Goal: Information Seeking & Learning: Learn about a topic

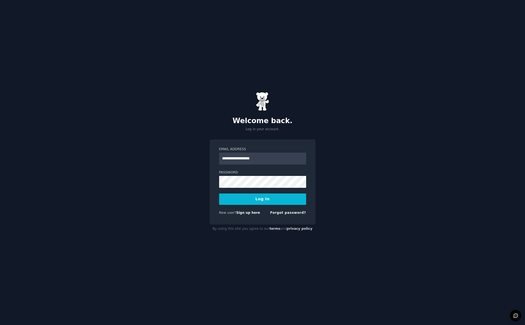
type input "**********"
click at [262, 199] on button "Log In" at bounding box center [262, 198] width 87 height 11
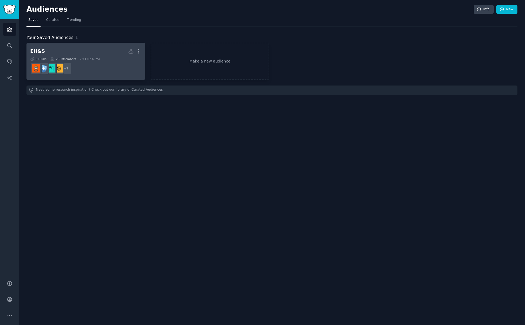
click at [118, 70] on dd "+ 7" at bounding box center [85, 68] width 111 height 15
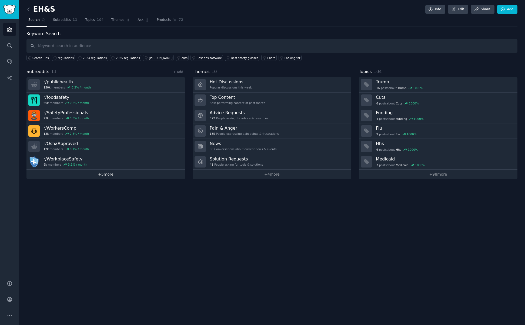
click at [108, 171] on link "+ 5 more" at bounding box center [105, 173] width 159 height 9
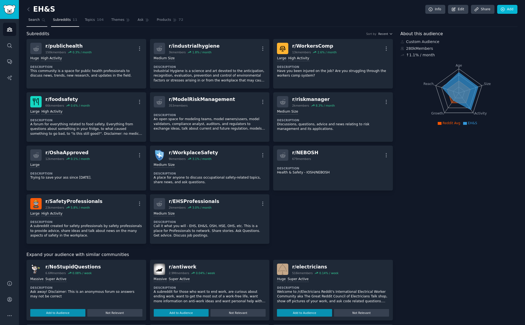
click at [38, 21] on span "Search" at bounding box center [33, 20] width 11 height 5
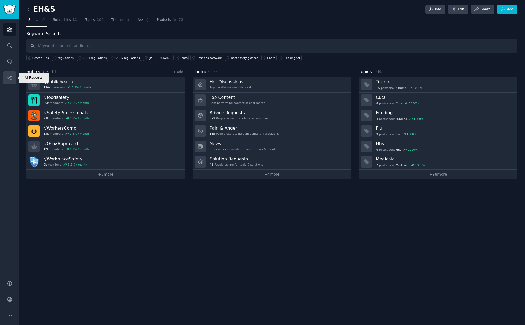
click at [12, 77] on icon "Sidebar" at bounding box center [10, 78] width 6 height 6
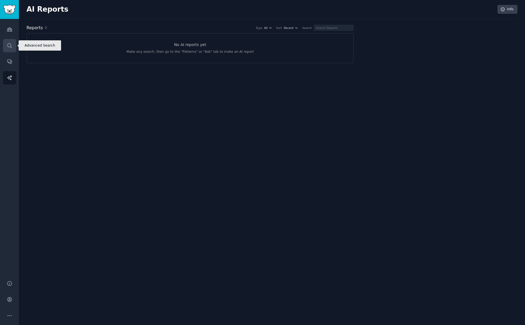
click at [15, 47] on link "Search" at bounding box center [9, 45] width 13 height 13
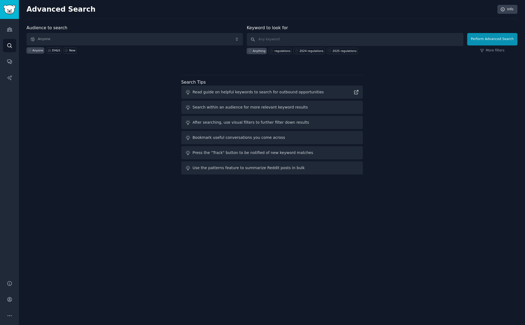
click at [43, 39] on span "Anyone" at bounding box center [134, 39] width 216 height 12
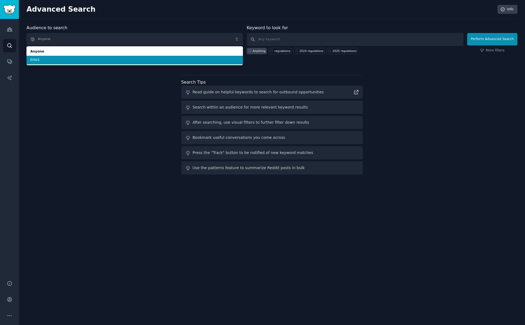
click at [44, 57] on li "EH&S" at bounding box center [134, 60] width 216 height 9
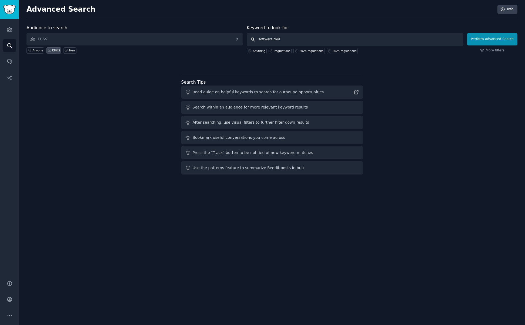
type input "software tools"
click at [493, 39] on button "Perform Advanced Search" at bounding box center [492, 39] width 50 height 12
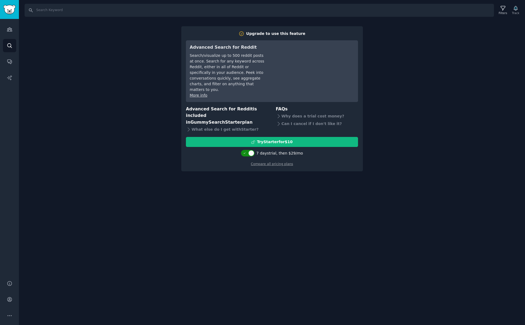
click at [247, 150] on div at bounding box center [248, 153] width 14 height 6
checkbox input "false"
click at [242, 163] on div "Search Filters Track Upgrade to use this feature Advanced Search for Reddit Sea…" at bounding box center [272, 162] width 506 height 325
click at [12, 29] on icon "Sidebar" at bounding box center [10, 29] width 6 height 6
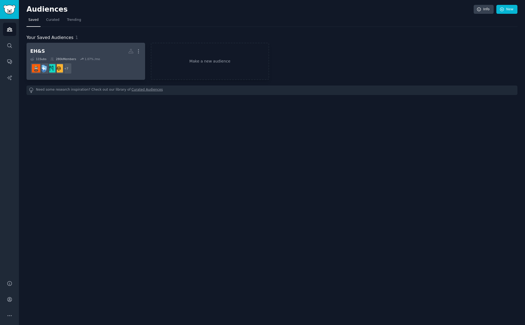
click at [51, 49] on h2 "EH&S More" at bounding box center [85, 50] width 111 height 9
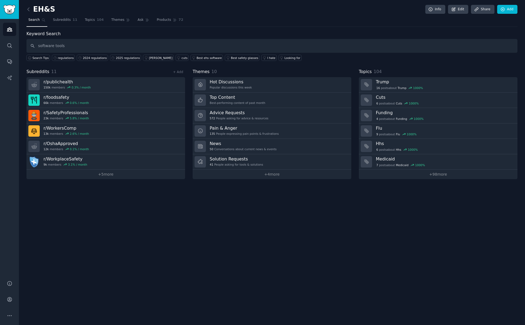
type input "software tools"
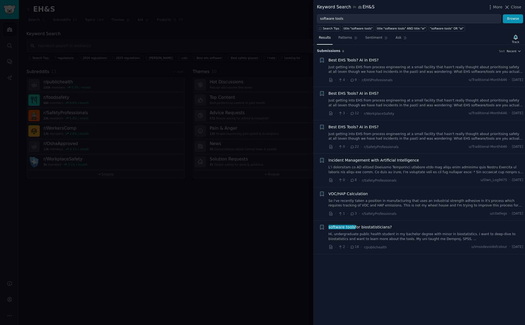
click at [420, 71] on link "Just getting into EHS from process engineering at a small facility that hasn't …" at bounding box center [426, 69] width 195 height 9
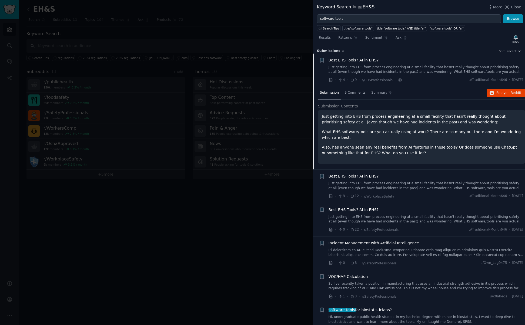
scroll to position [8, 0]
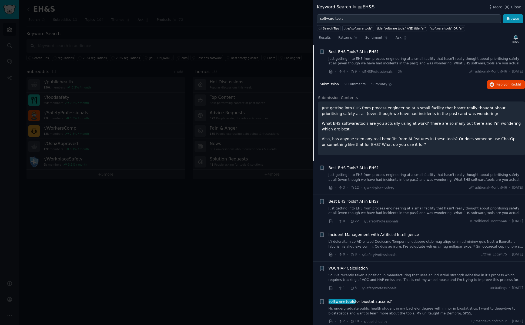
click at [365, 51] on span "Best EHS Tools? AI in EHS?" at bounding box center [354, 52] width 50 height 6
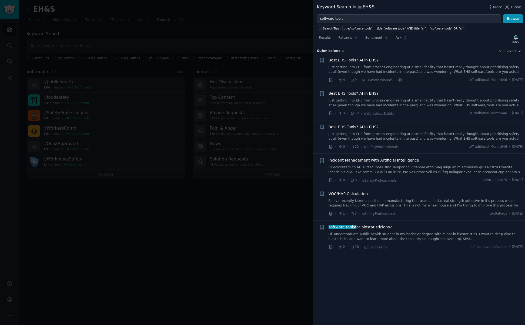
click at [364, 59] on span "Best EHS Tools? AI in EHS?" at bounding box center [354, 60] width 50 height 6
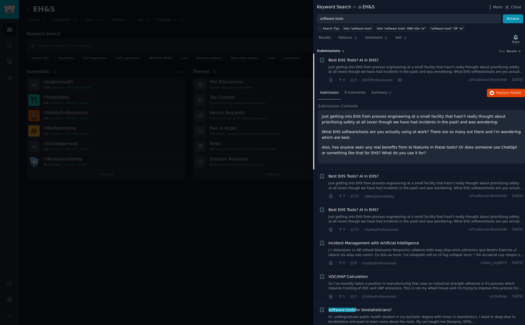
scroll to position [8, 0]
